Goal: Task Accomplishment & Management: Manage account settings

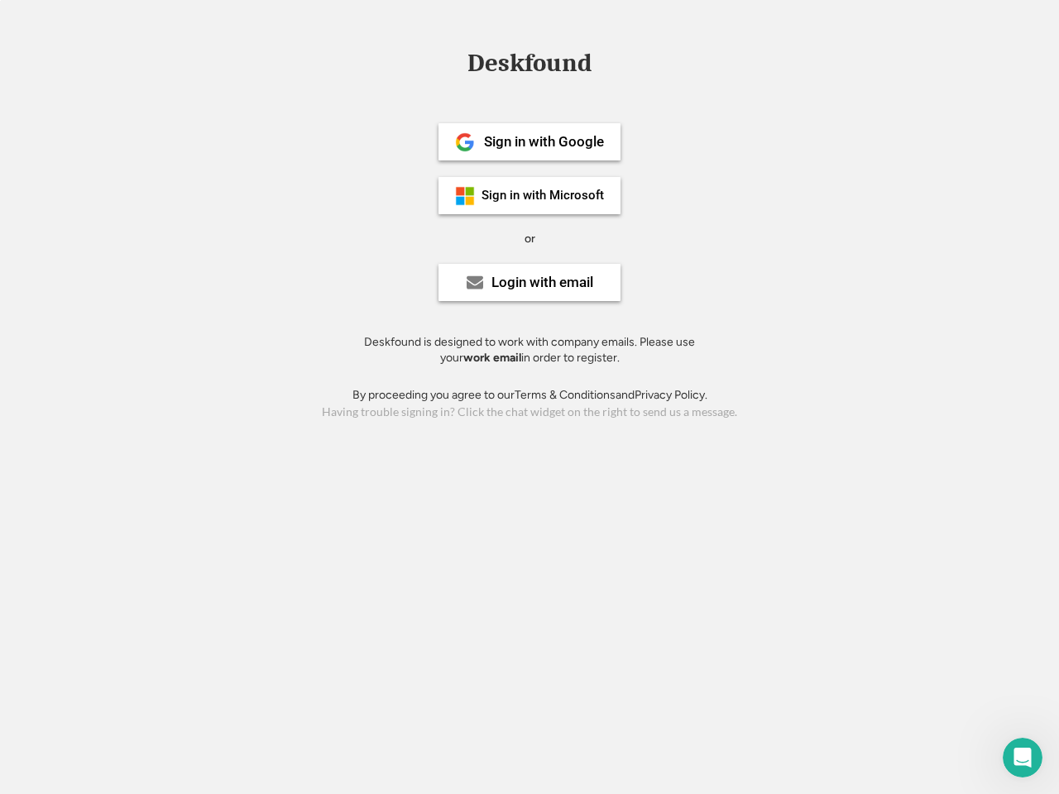
click at [529, 237] on div "or" at bounding box center [529, 239] width 11 height 17
click at [529, 66] on div "Deskfound" at bounding box center [529, 63] width 141 height 26
click at [452, 63] on div "Deskfound" at bounding box center [529, 65] width 1059 height 31
click at [529, 66] on div "Deskfound" at bounding box center [529, 63] width 141 height 26
click at [529, 238] on div "or" at bounding box center [529, 239] width 11 height 17
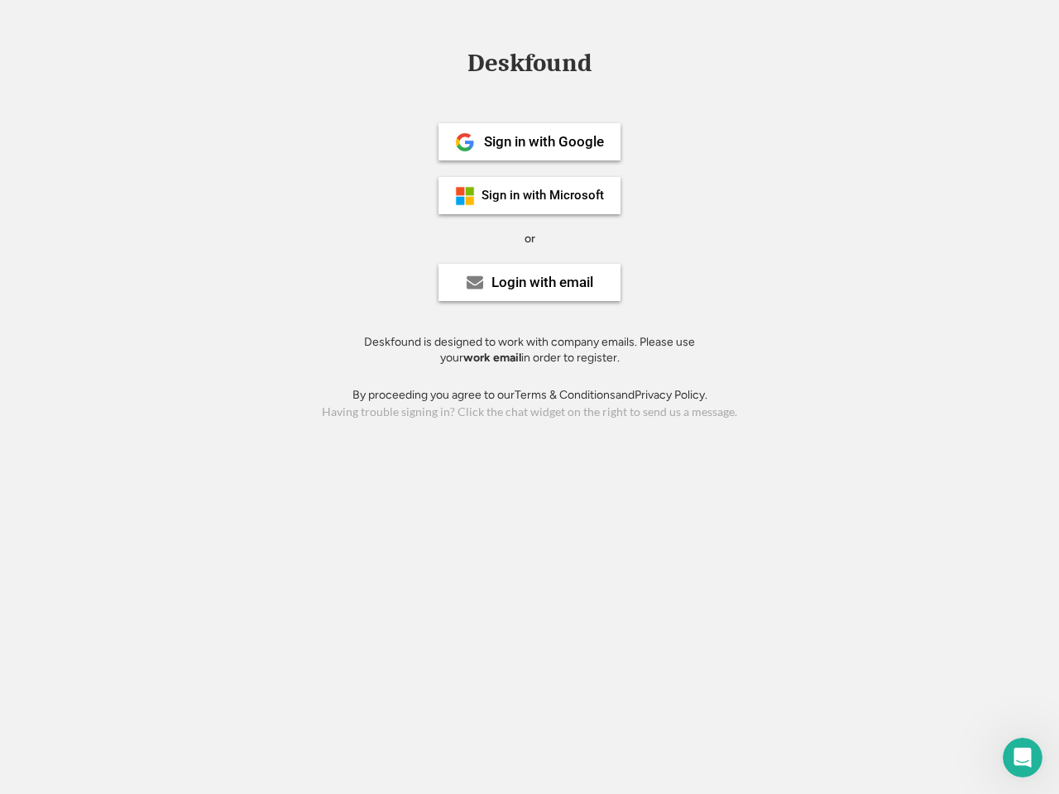
click at [529, 141] on div "Sign in with Google" at bounding box center [544, 142] width 120 height 14
click at [543, 141] on div "Sign in with Google" at bounding box center [544, 142] width 120 height 14
click at [465, 142] on img at bounding box center [465, 142] width 20 height 20
click at [529, 195] on div "Sign in with Microsoft" at bounding box center [542, 195] width 122 height 12
click at [543, 195] on div "Sign in with Microsoft" at bounding box center [542, 195] width 122 height 12
